Goal: Find specific page/section: Find specific page/section

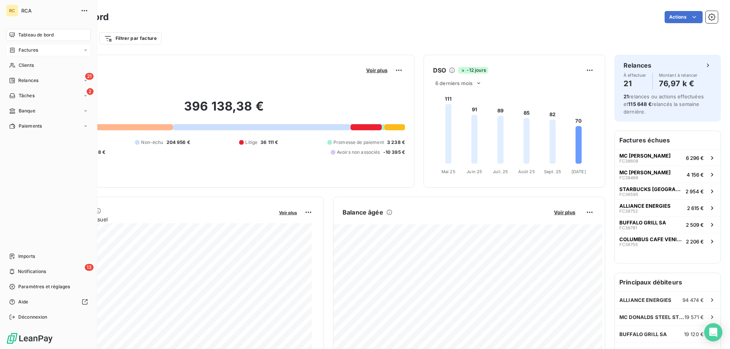
click at [17, 52] on div "Factures" at bounding box center [23, 50] width 29 height 7
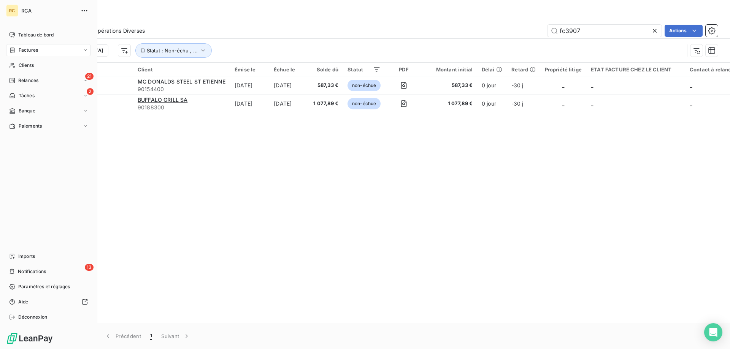
click at [25, 53] on span "Factures" at bounding box center [28, 50] width 19 height 7
click at [29, 68] on span "Factures" at bounding box center [27, 65] width 19 height 7
click at [21, 47] on span "Factures" at bounding box center [28, 50] width 19 height 7
click at [34, 65] on span "Factures" at bounding box center [27, 65] width 19 height 7
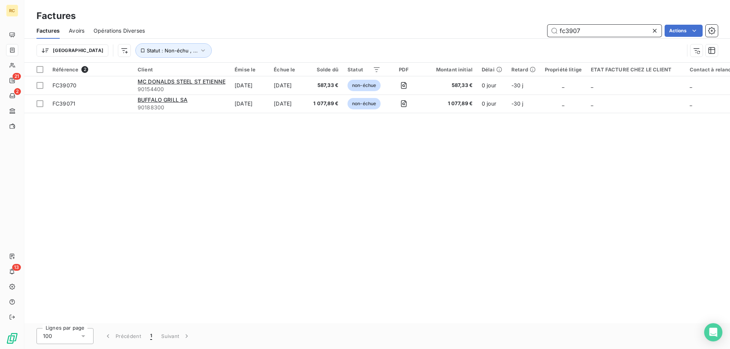
drag, startPoint x: 563, startPoint y: 26, endPoint x: 547, endPoint y: 34, distance: 17.5
click at [519, 29] on div "fc3907 Actions" at bounding box center [435, 31] width 563 height 12
paste input "FC36833"
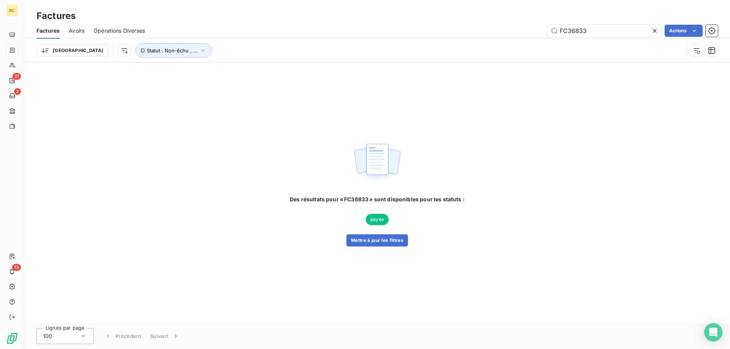
click at [381, 219] on span "payée" at bounding box center [377, 219] width 23 height 11
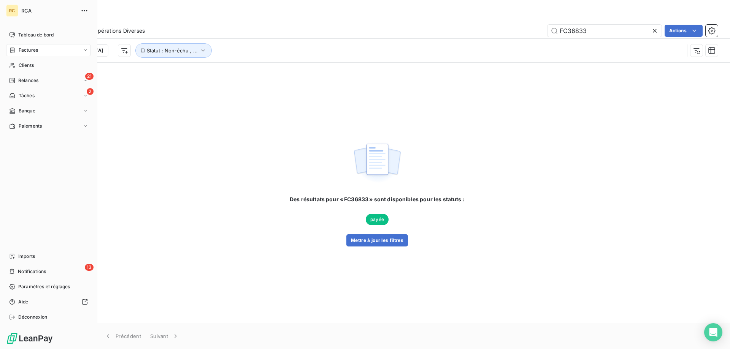
click at [21, 49] on span "Factures" at bounding box center [28, 50] width 19 height 7
click at [24, 61] on div "Factures" at bounding box center [53, 65] width 76 height 12
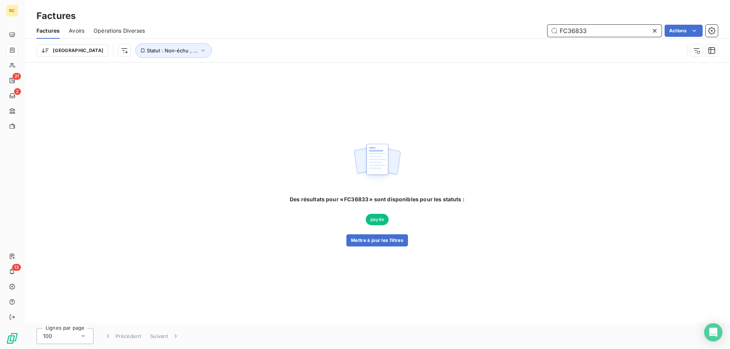
drag, startPoint x: 597, startPoint y: 32, endPoint x: 544, endPoint y: 32, distance: 52.1
click at [544, 32] on div "FC36833 Actions" at bounding box center [435, 31] width 563 height 12
paste input "8776"
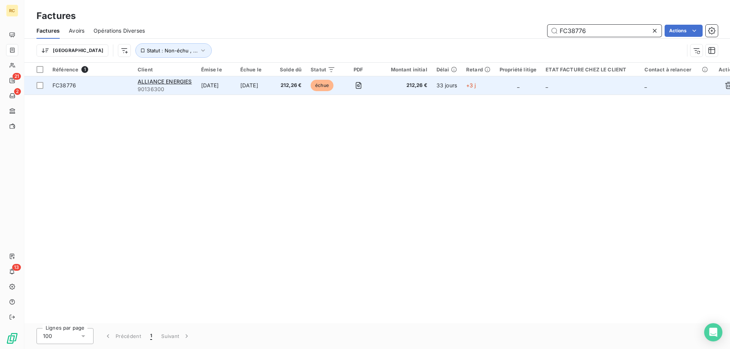
type input "FC38776"
click at [66, 84] on span "FC38776" at bounding box center [64, 85] width 24 height 6
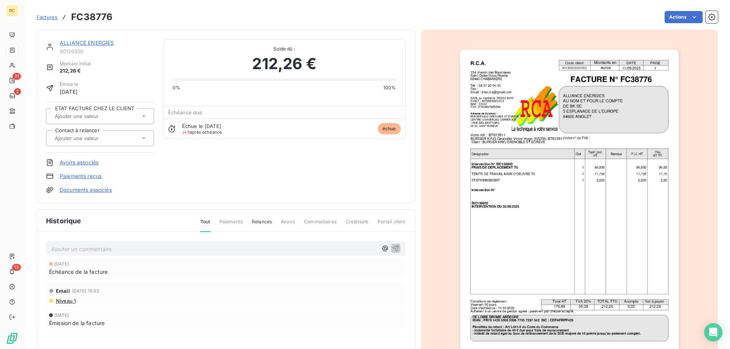
click at [77, 191] on link "Documents associés" at bounding box center [86, 190] width 52 height 8
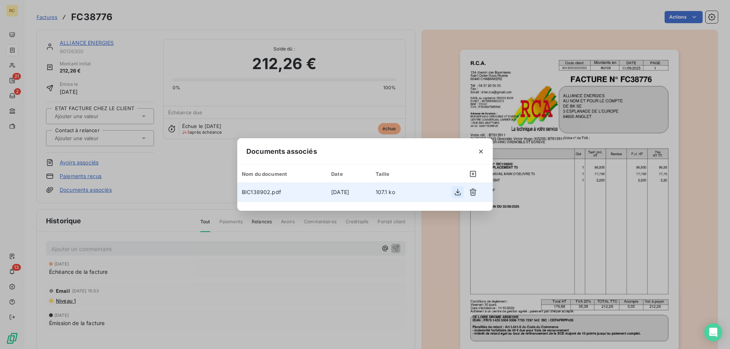
click at [453, 191] on button "button" at bounding box center [457, 192] width 12 height 12
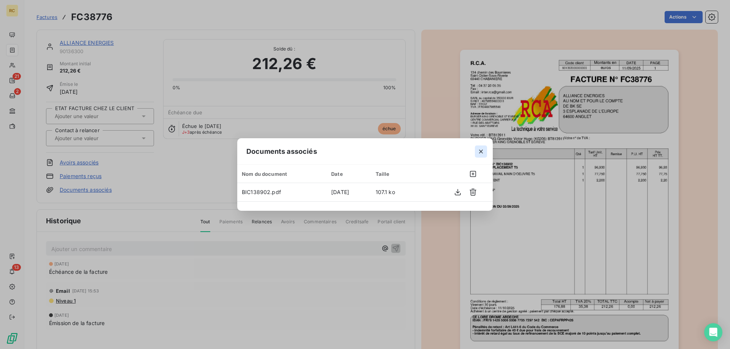
click at [483, 148] on icon "button" at bounding box center [481, 152] width 8 height 8
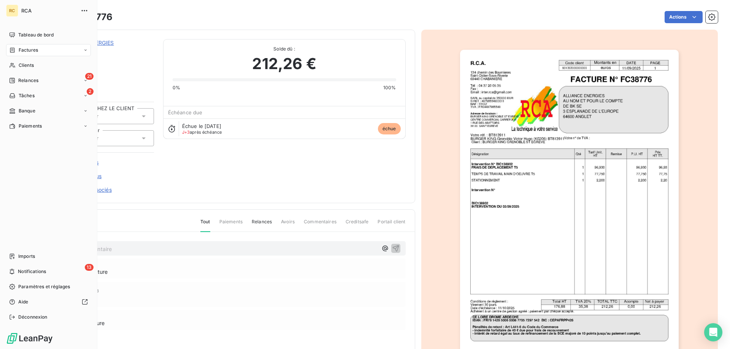
click at [14, 52] on icon at bounding box center [12, 49] width 5 height 5
click at [33, 65] on span "Factures" at bounding box center [27, 65] width 19 height 7
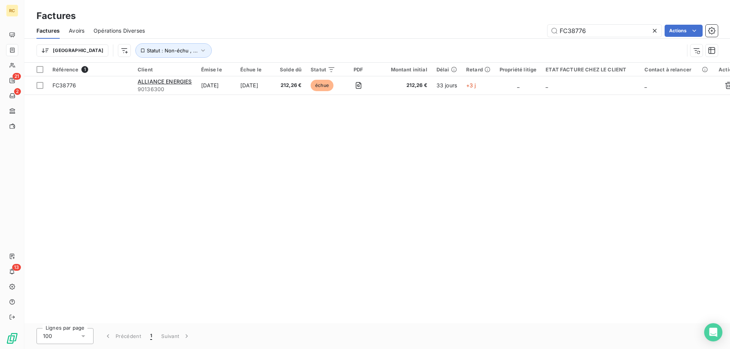
drag, startPoint x: 564, startPoint y: 30, endPoint x: 538, endPoint y: 30, distance: 25.8
click at [523, 30] on div "FC38776 Actions" at bounding box center [435, 31] width 563 height 12
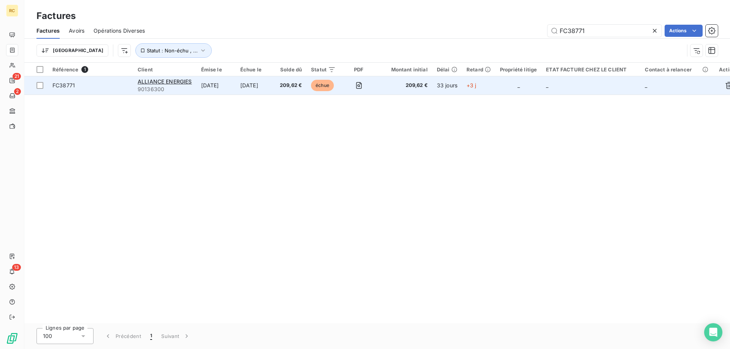
type input "FC38771"
click at [63, 85] on span "FC38771" at bounding box center [63, 85] width 22 height 6
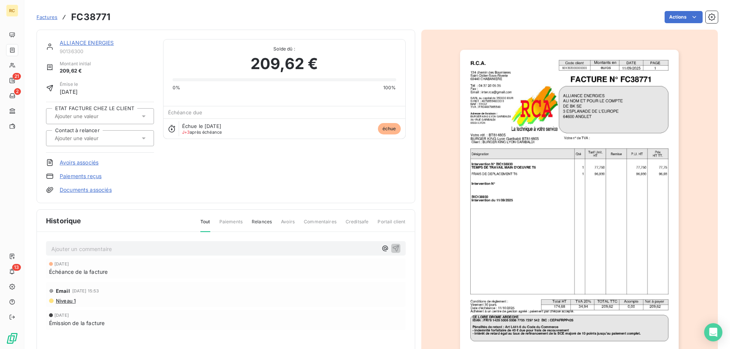
click at [86, 192] on link "Documents associés" at bounding box center [86, 190] width 52 height 8
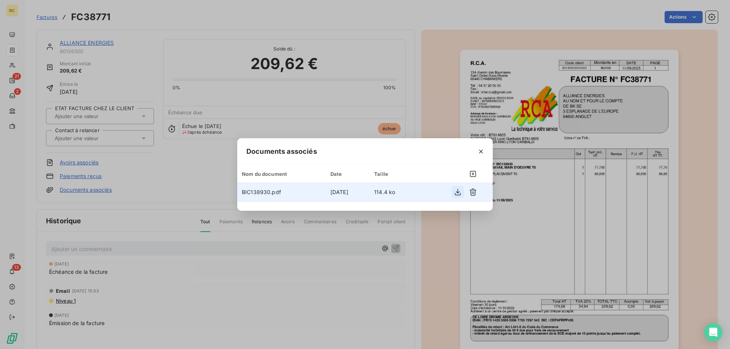
click at [459, 197] on button "button" at bounding box center [457, 192] width 12 height 12
